Goal: Use online tool/utility: Utilize a website feature to perform a specific function

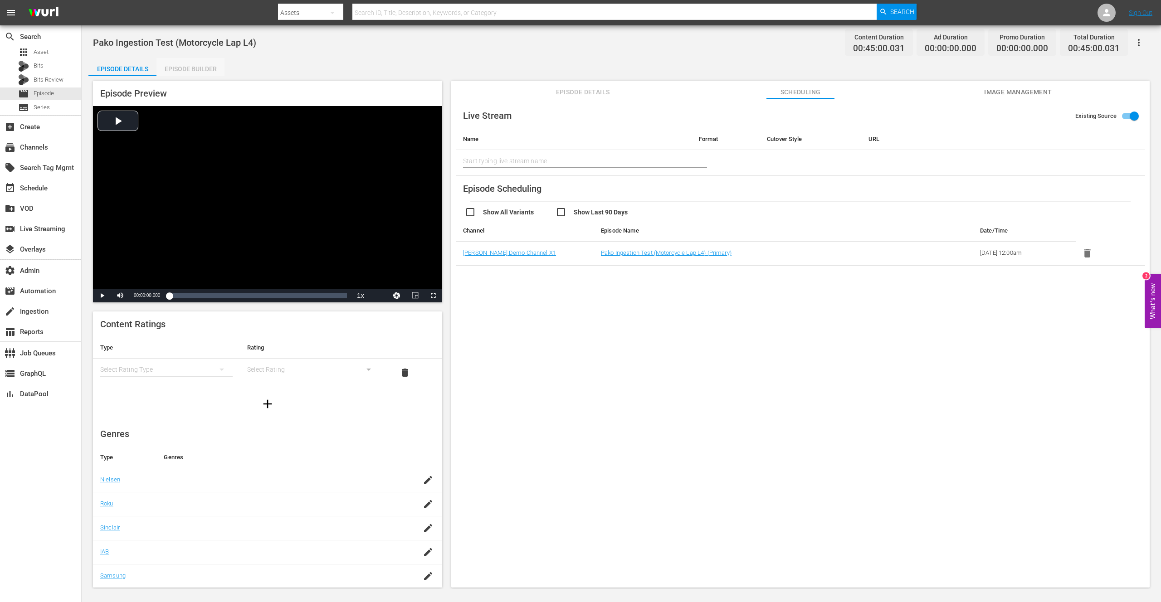
click at [196, 71] on div "Episode Builder" at bounding box center [191, 69] width 68 height 22
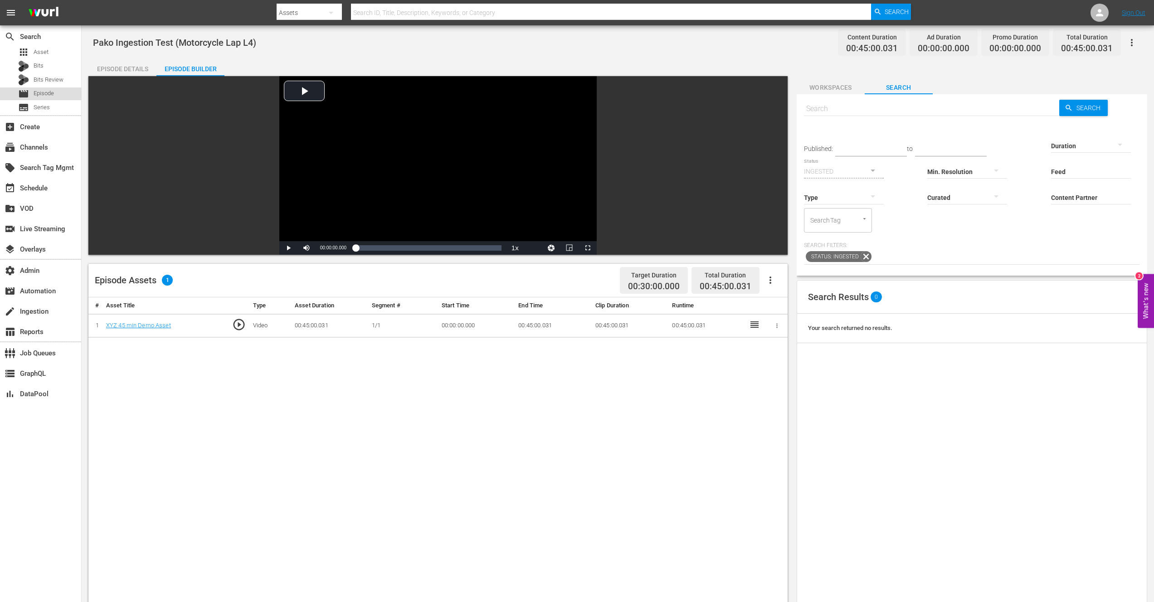
click at [48, 96] on span "Episode" at bounding box center [44, 93] width 20 height 9
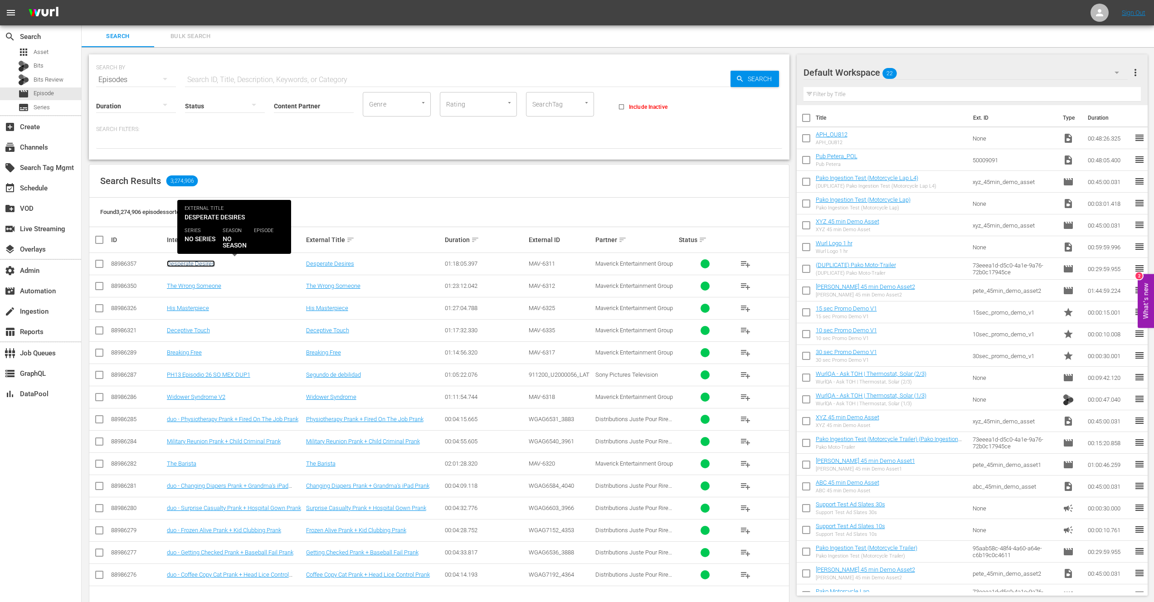
click at [190, 265] on link "Desperate Desires" at bounding box center [191, 263] width 48 height 7
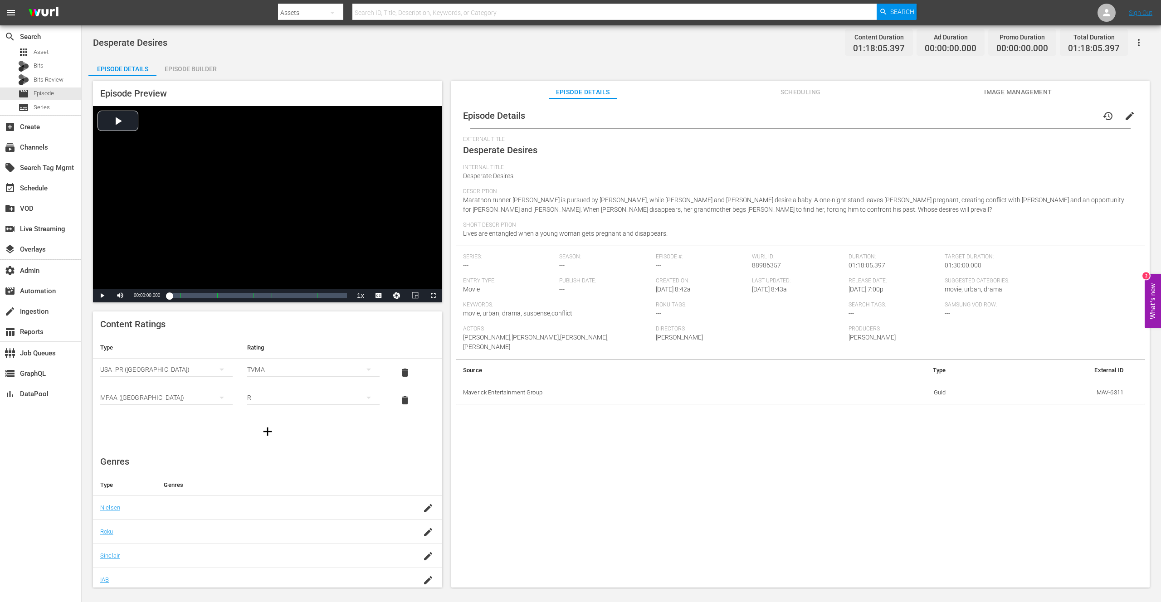
click at [191, 71] on div "Episode Builder" at bounding box center [191, 69] width 68 height 22
